Goal: Find specific page/section: Find specific page/section

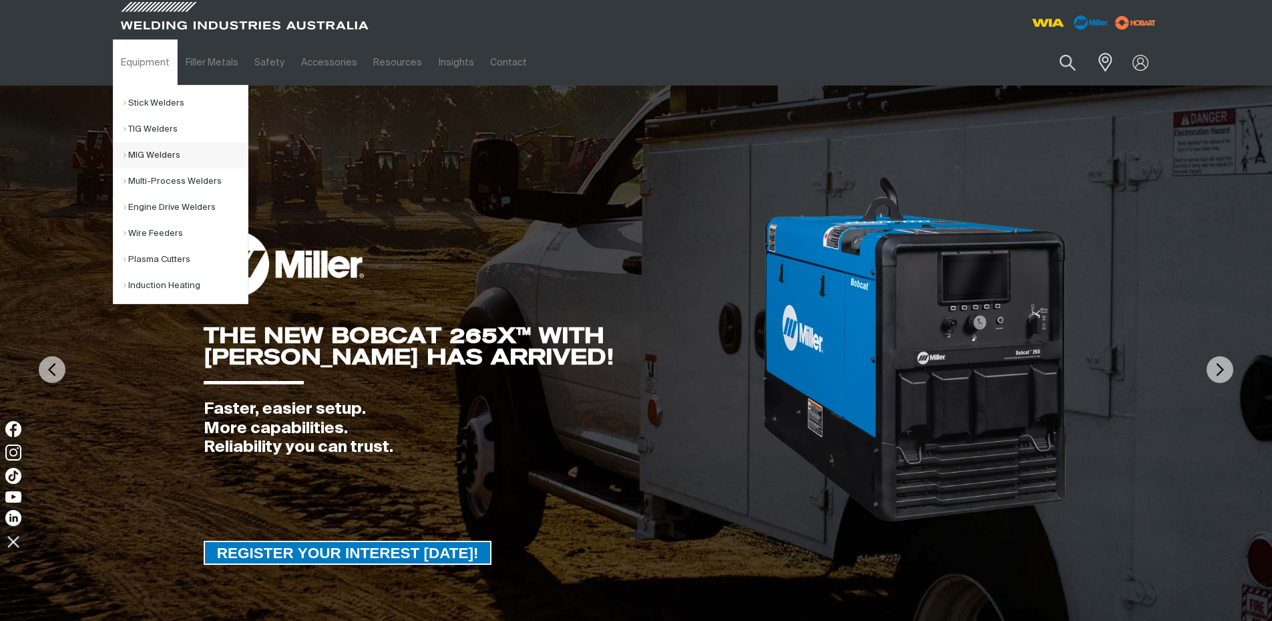
click at [152, 156] on link "MIG Welders" at bounding box center [186, 155] width 124 height 26
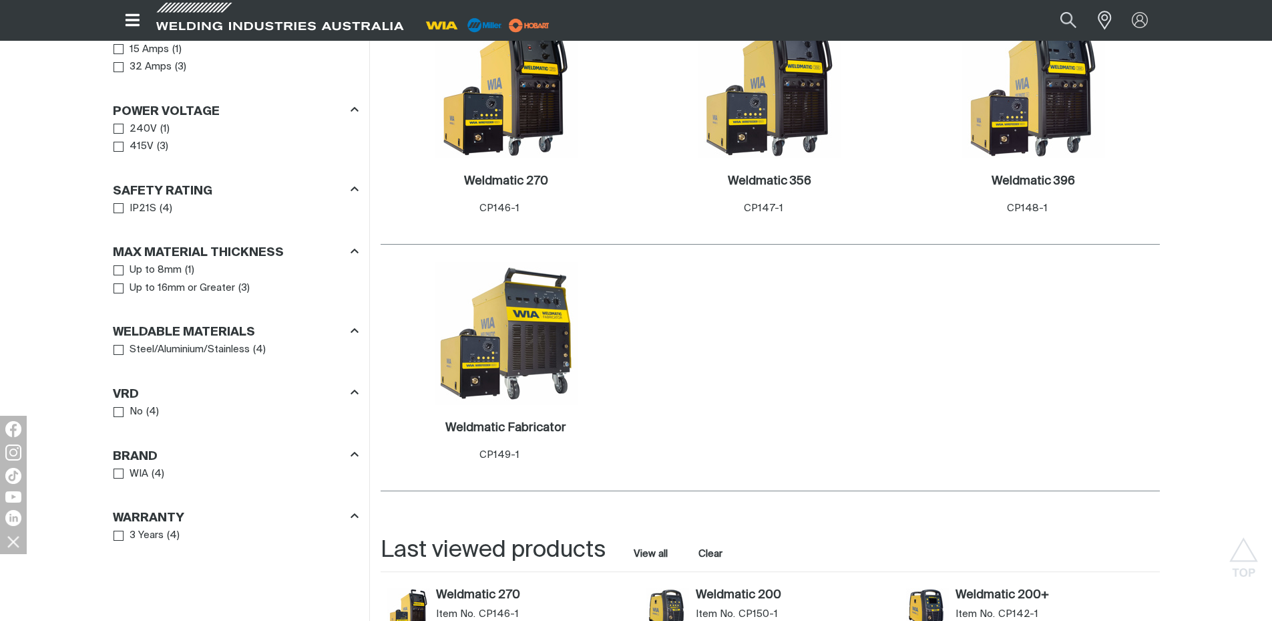
scroll to position [686, 0]
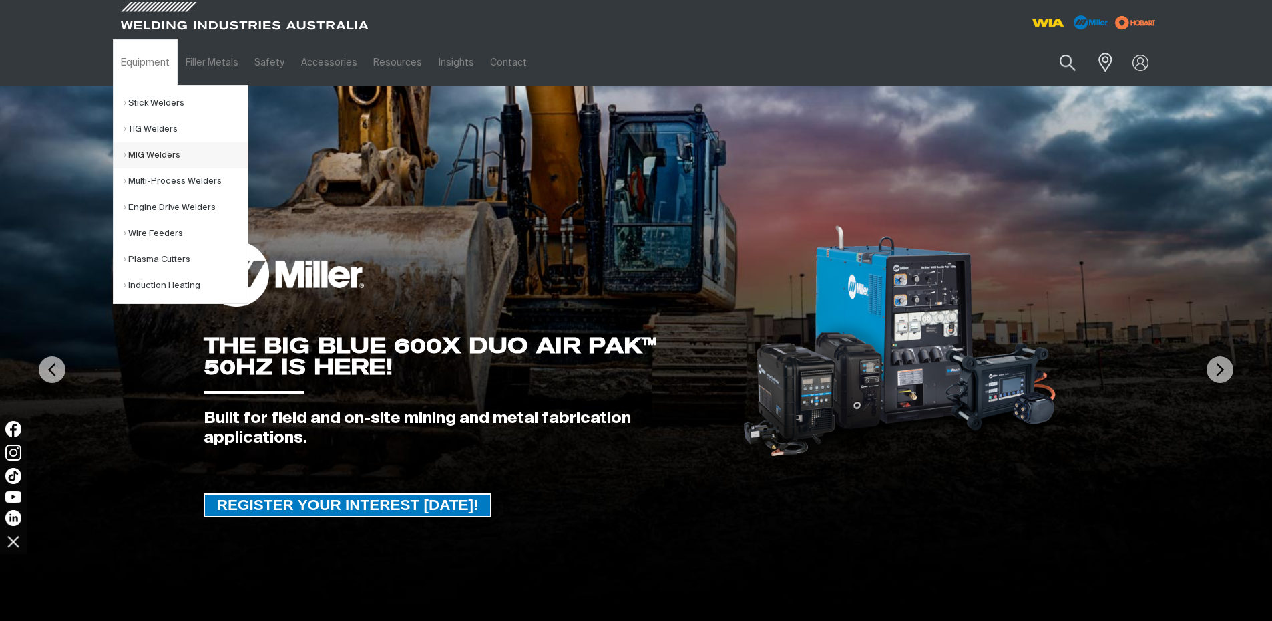
click at [152, 152] on link "MIG Welders" at bounding box center [186, 155] width 124 height 26
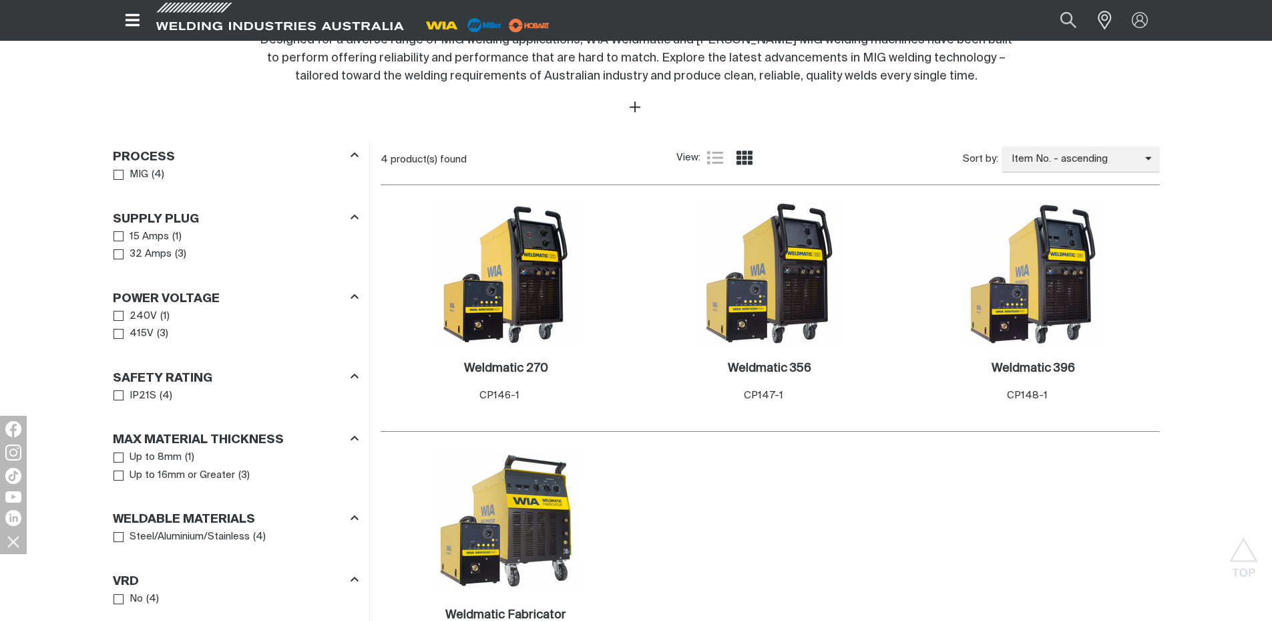
scroll to position [187, 0]
